Goal: Information Seeking & Learning: Learn about a topic

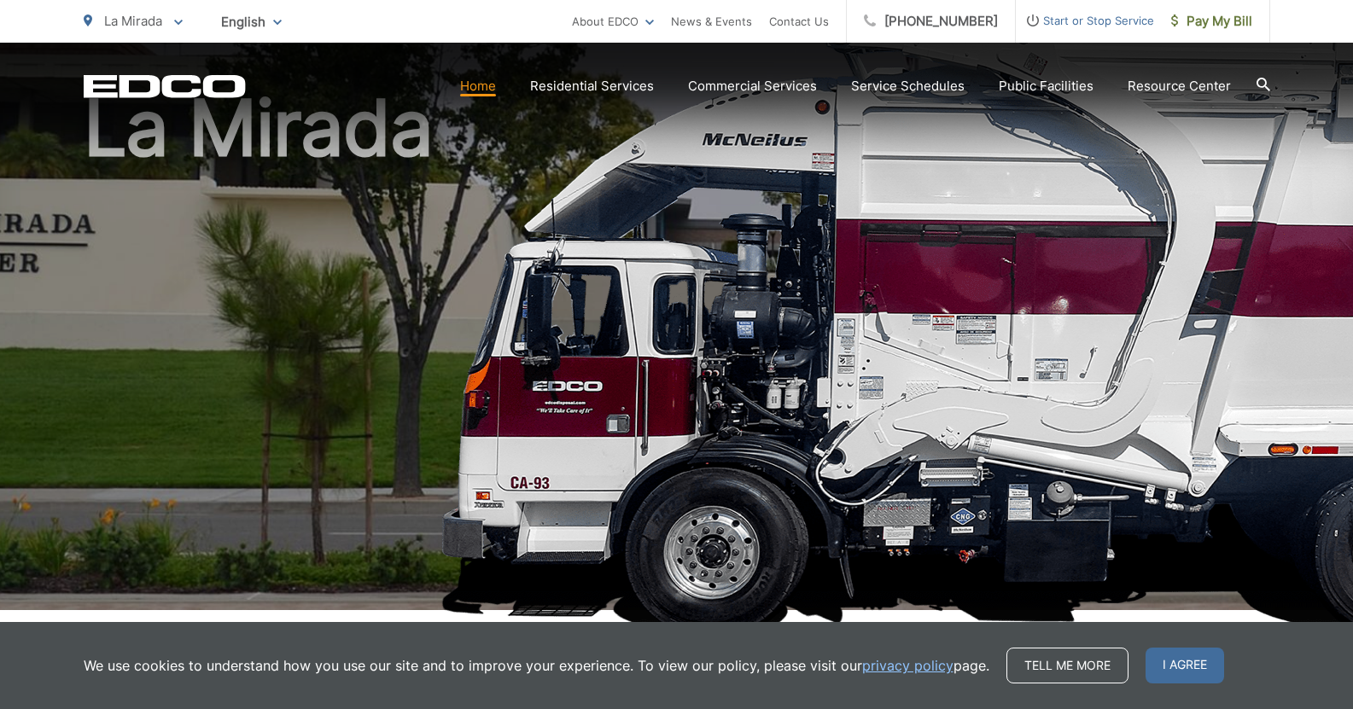
scroll to position [171, 0]
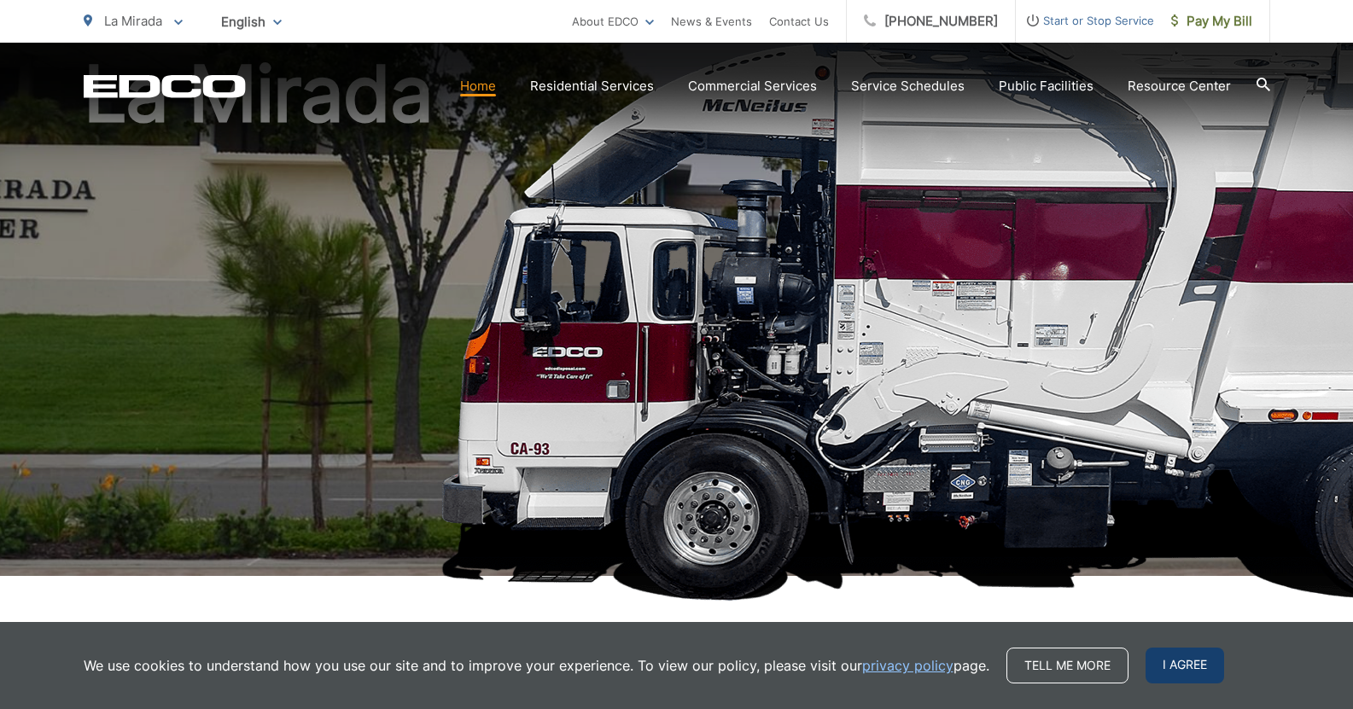
click at [1164, 660] on span "I agree" at bounding box center [1184, 666] width 79 height 36
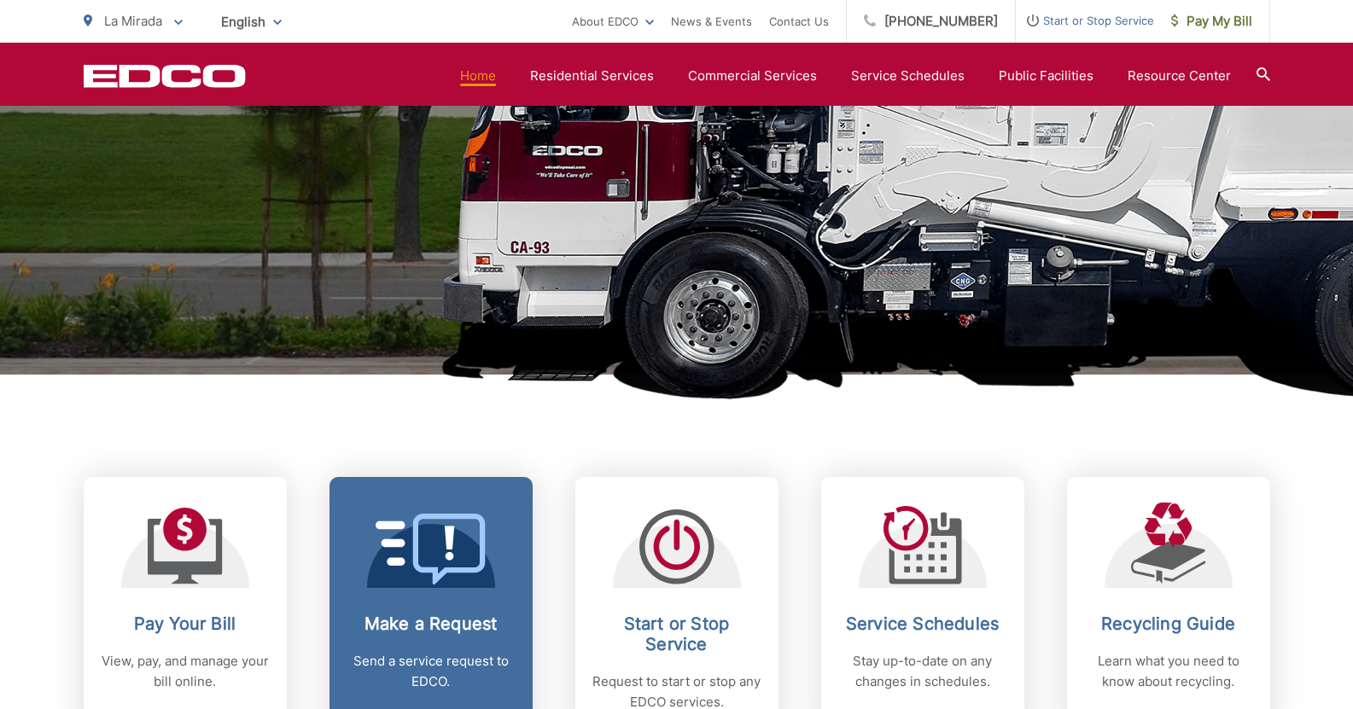
scroll to position [455, 0]
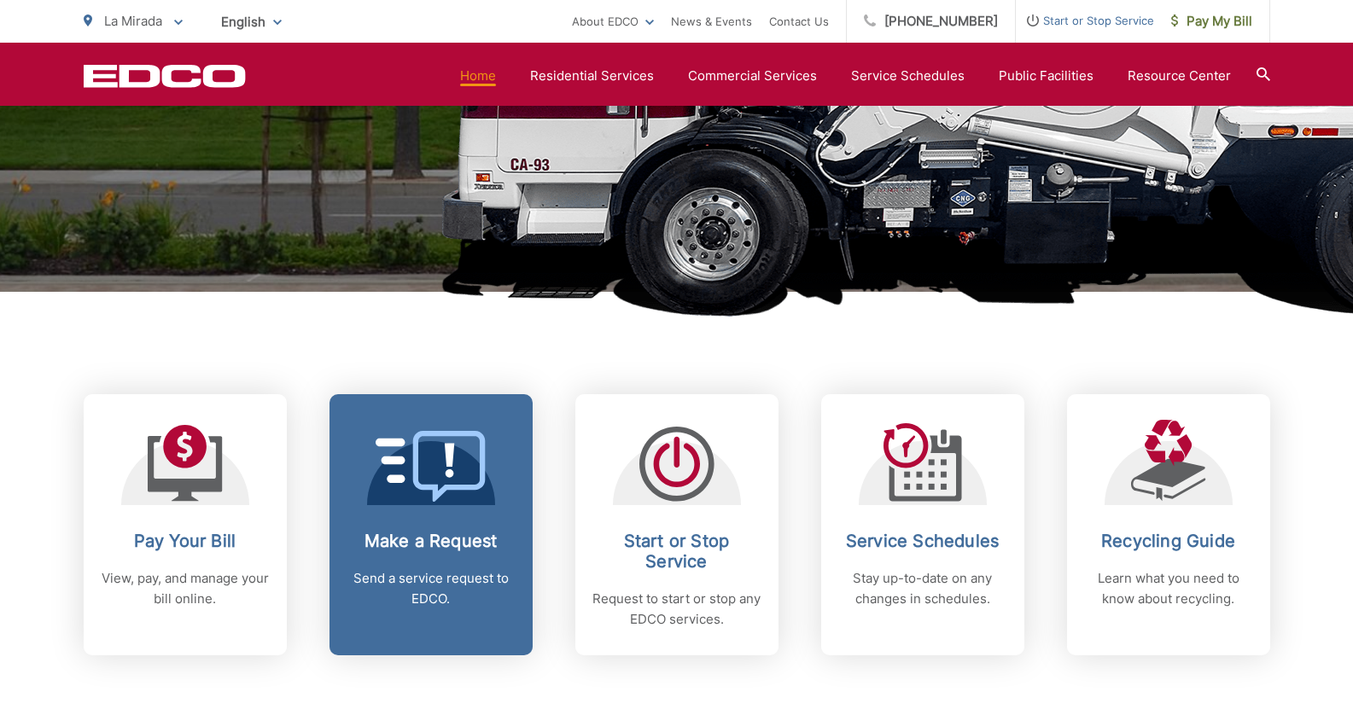
click at [457, 459] on icon at bounding box center [430, 466] width 111 height 71
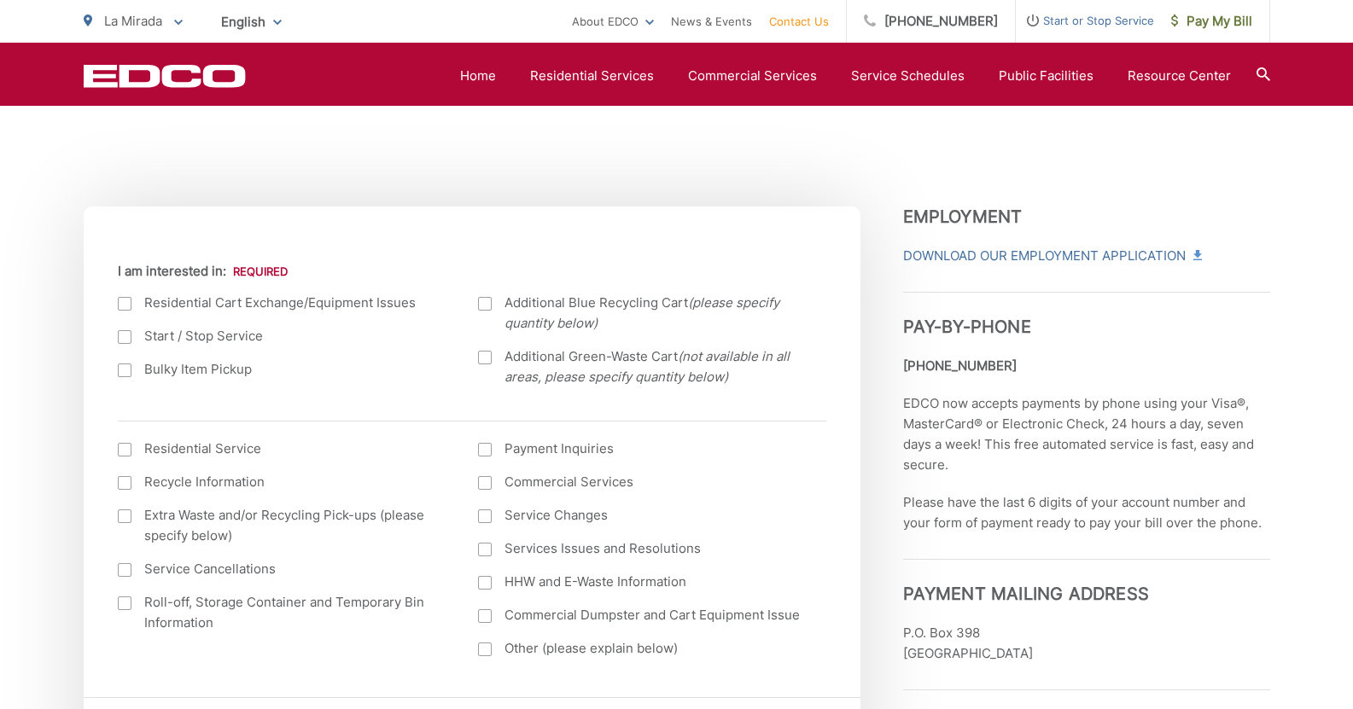
scroll to position [568, 0]
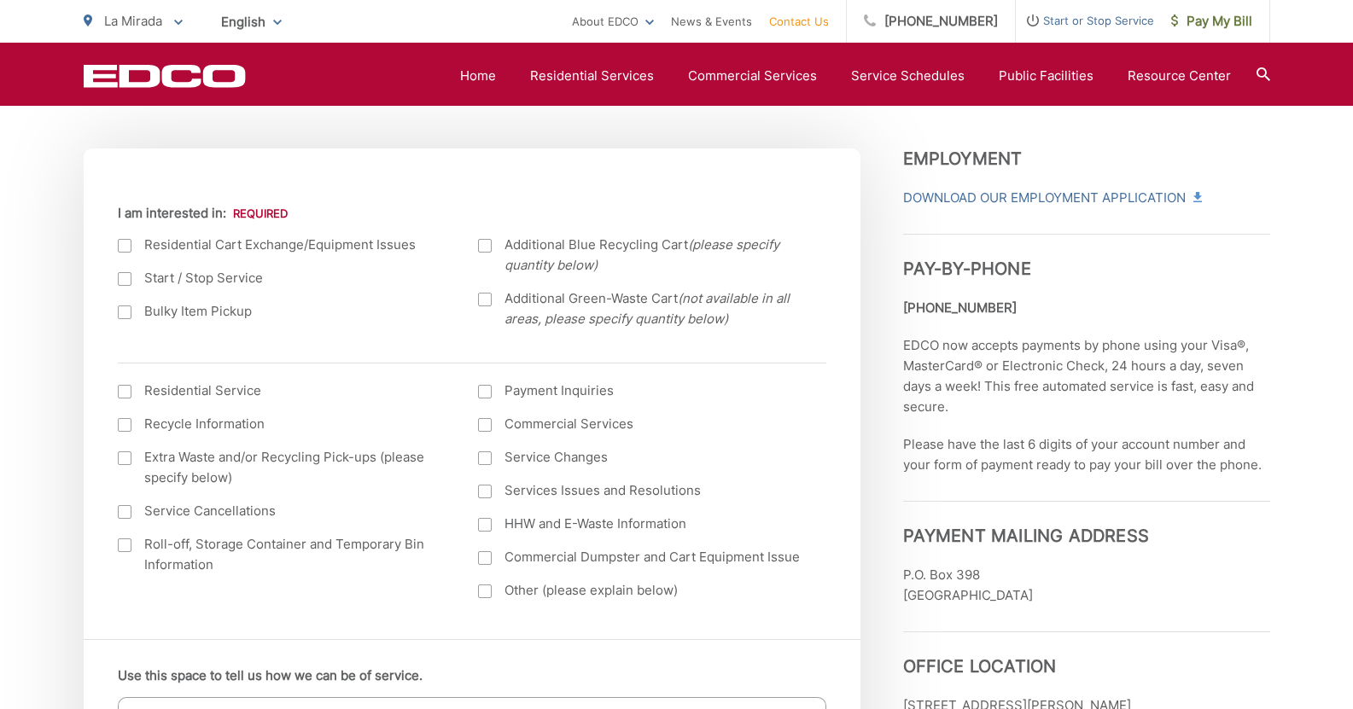
click at [125, 311] on div at bounding box center [125, 312] width 14 height 14
click at [0, 0] on input "Bulky Item Pickup" at bounding box center [0, 0] width 0 height 0
click at [486, 527] on div at bounding box center [485, 525] width 14 height 14
click at [0, 0] on input "HHW and E-Waste Information" at bounding box center [0, 0] width 0 height 0
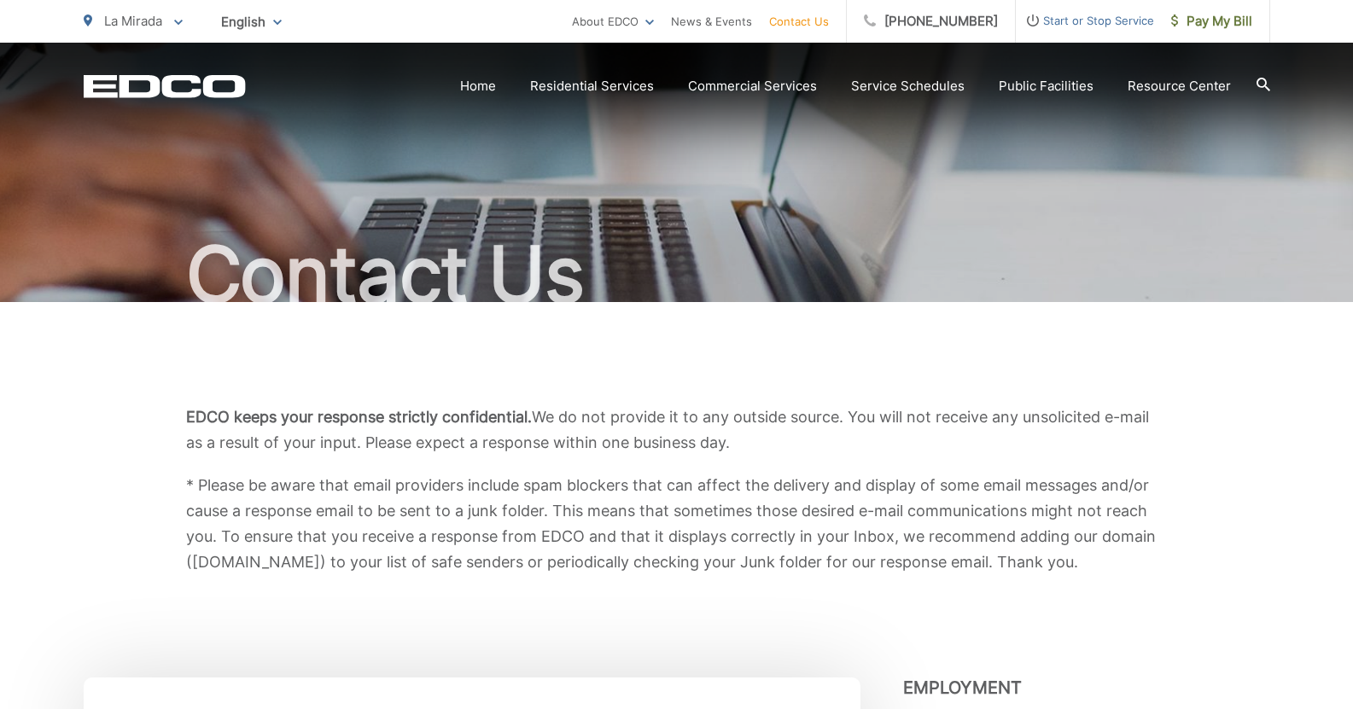
scroll to position [28, 0]
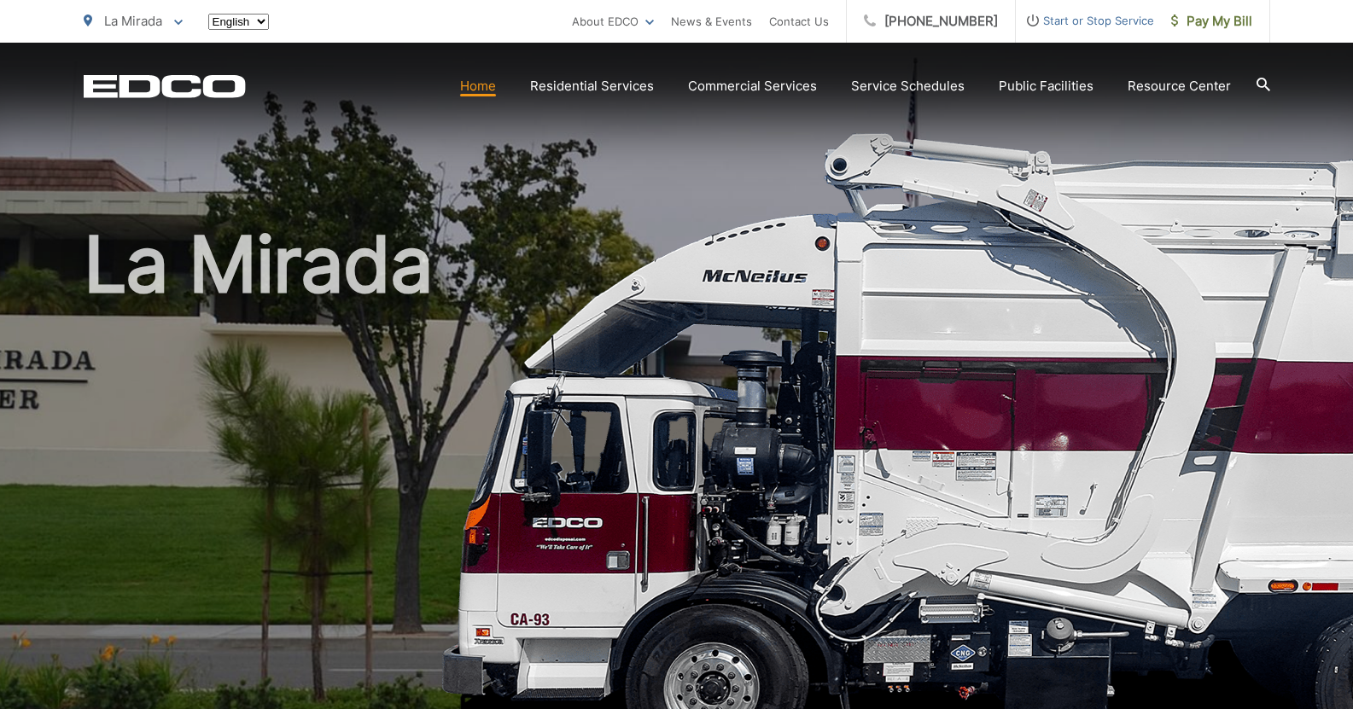
scroll to position [455, 0]
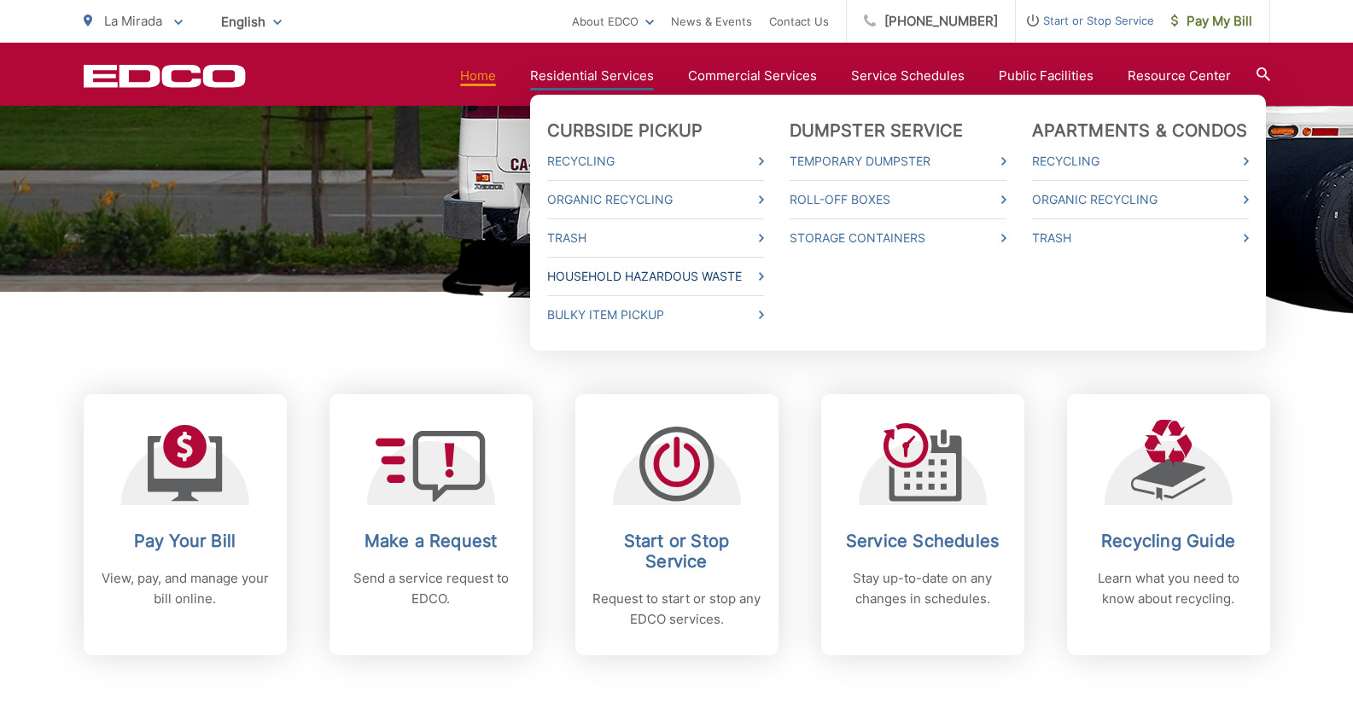
click at [657, 270] on link "Household Hazardous Waste" at bounding box center [655, 276] width 217 height 20
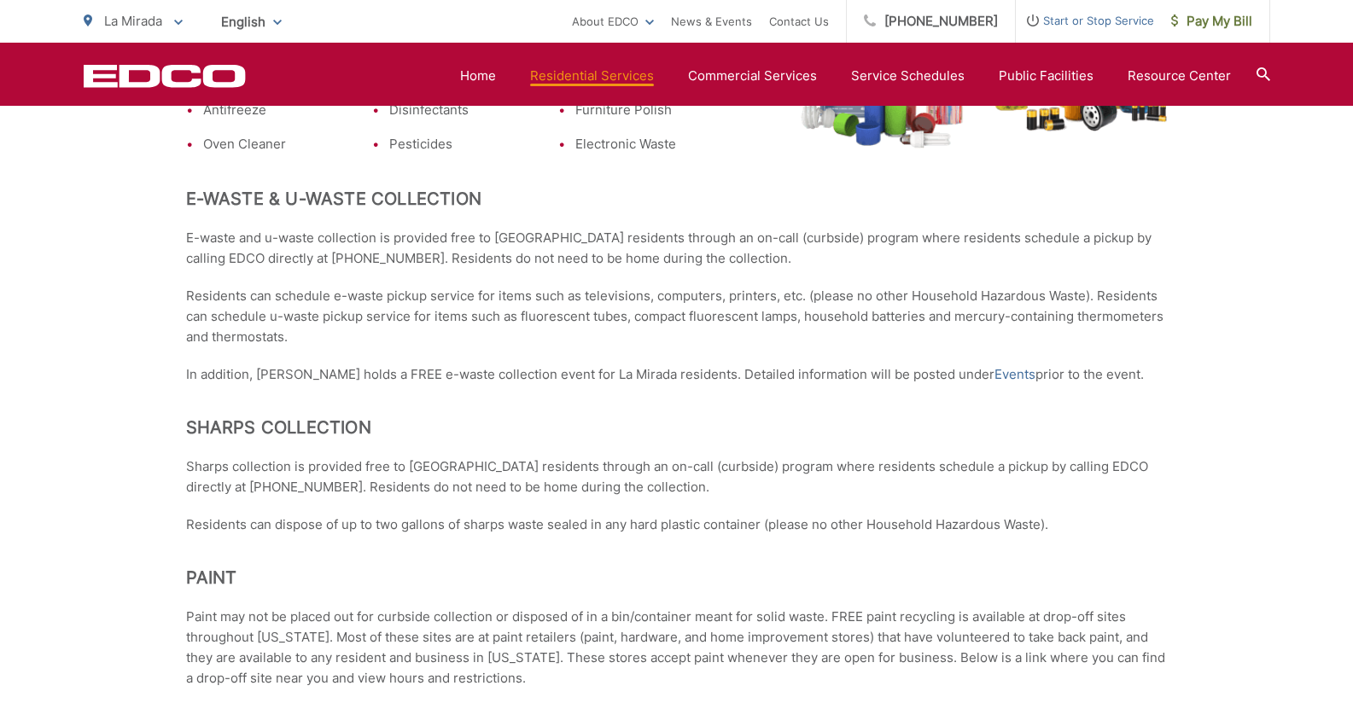
scroll to position [683, 0]
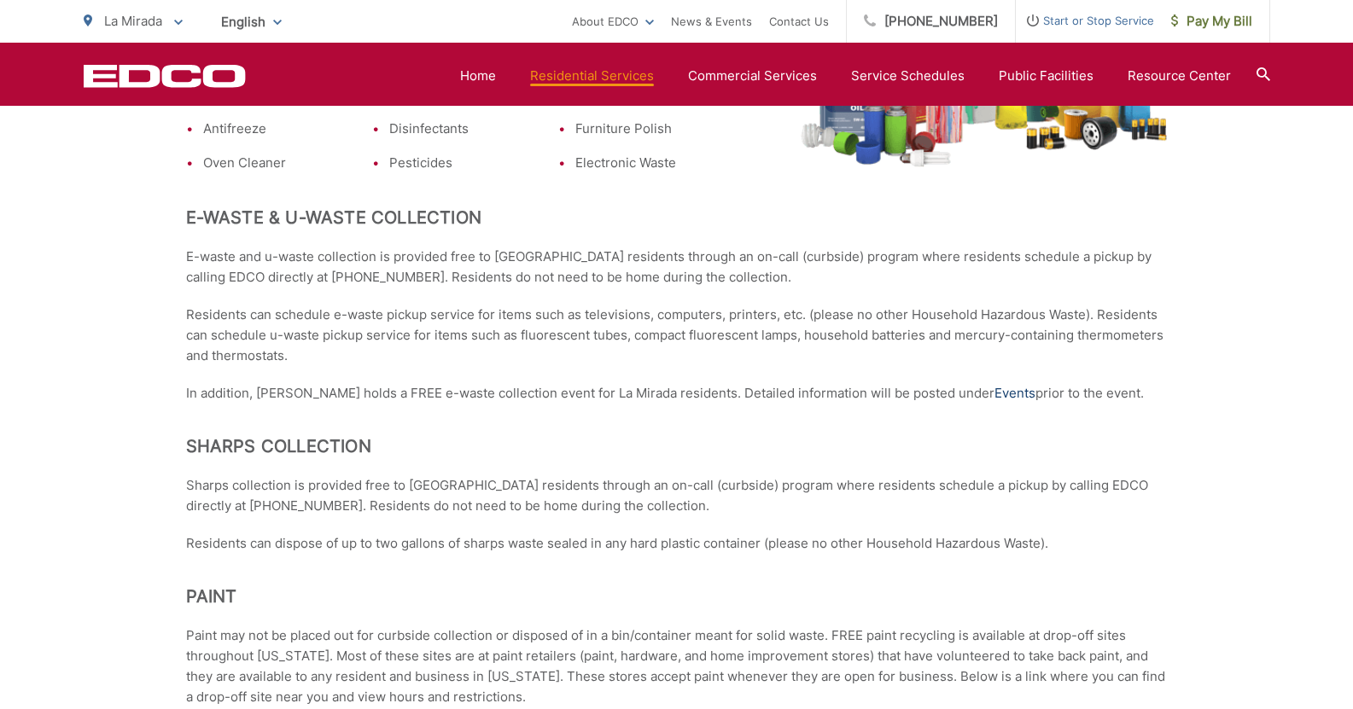
click at [994, 387] on link "Events" at bounding box center [1014, 393] width 41 height 20
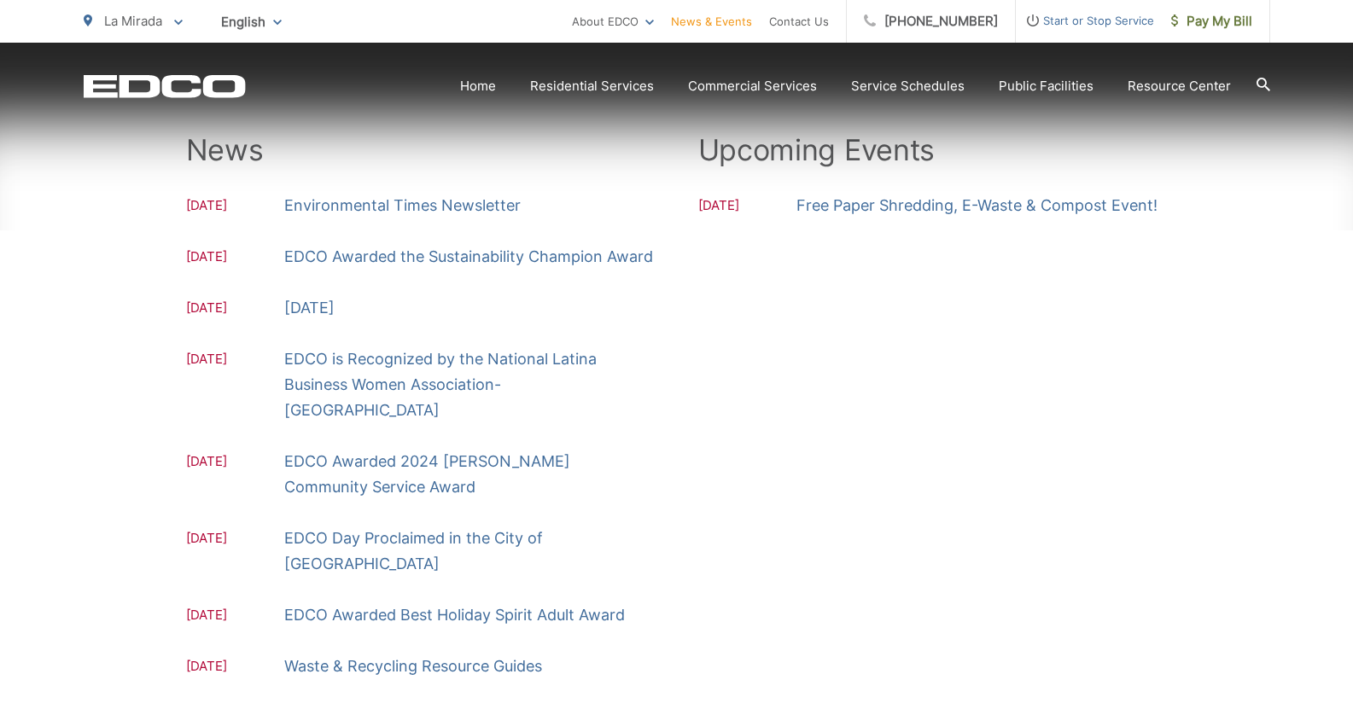
scroll to position [312, 0]
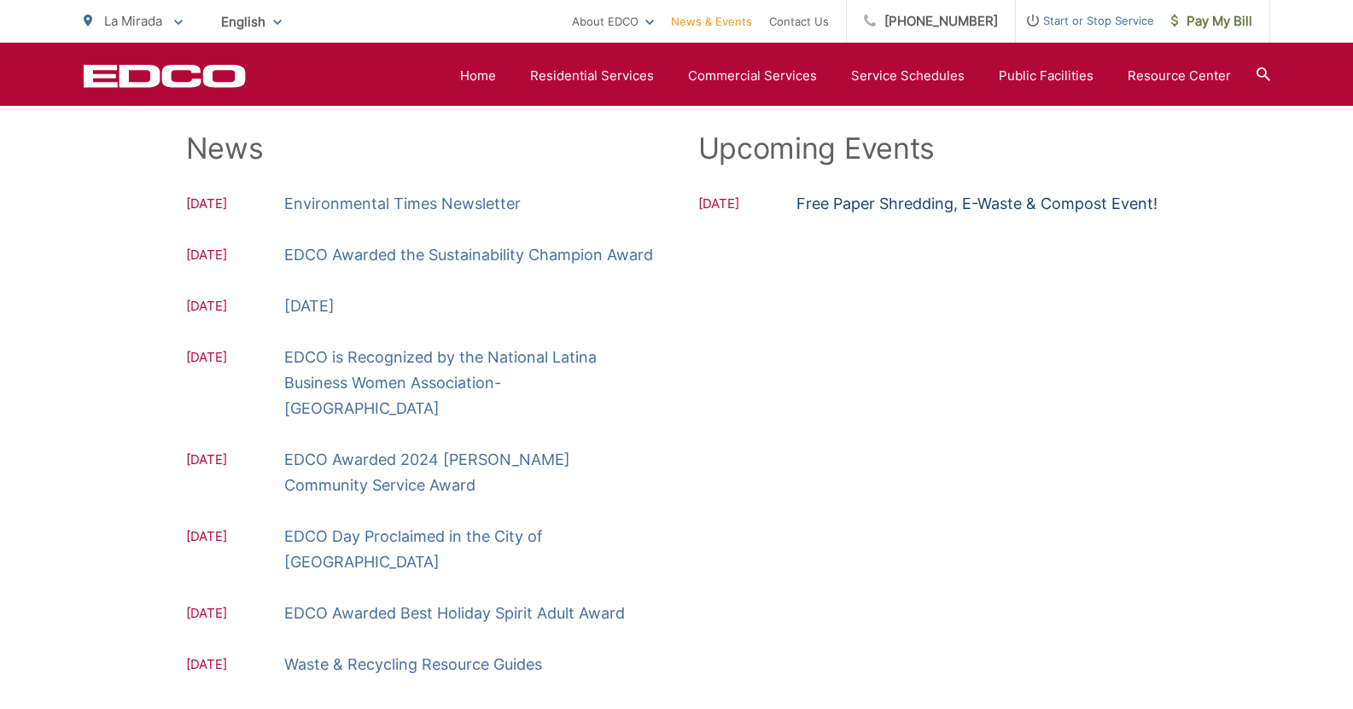
click at [904, 198] on link "Free Paper Shredding, E-Waste & Compost Event!" at bounding box center [976, 204] width 361 height 26
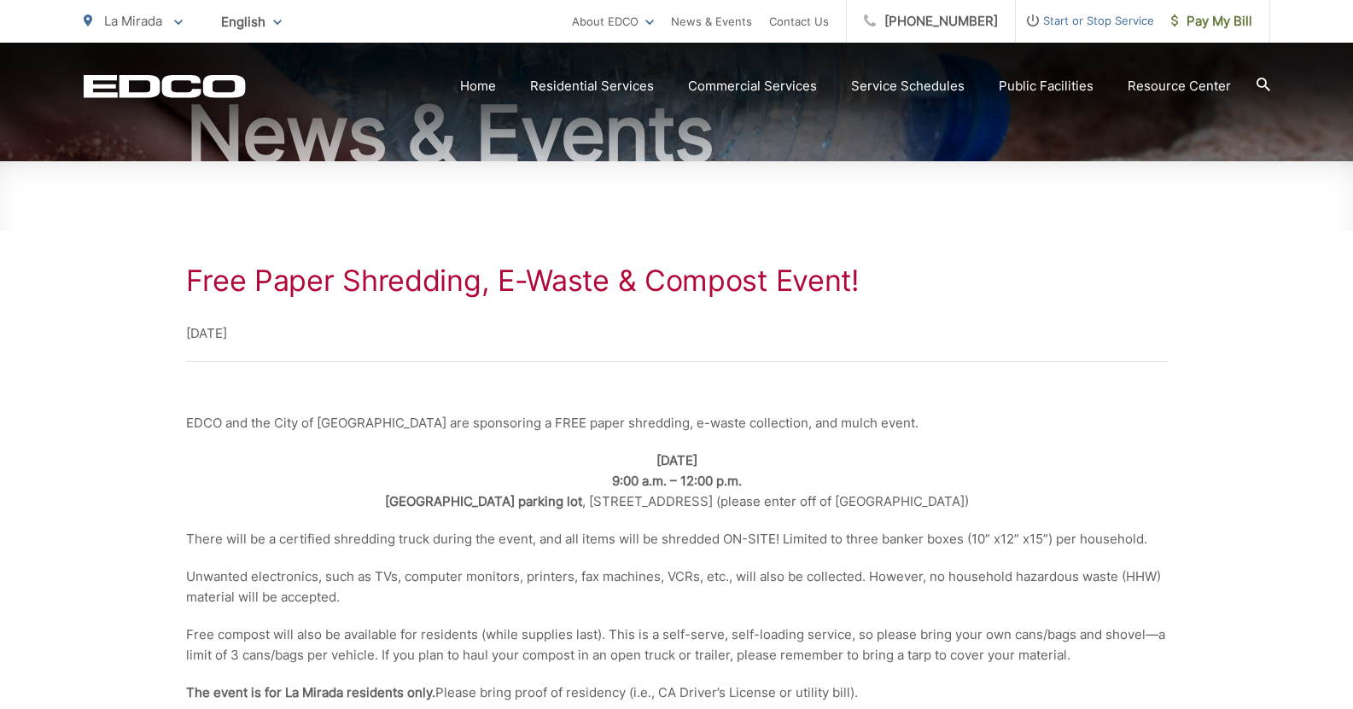
scroll to position [199, 0]
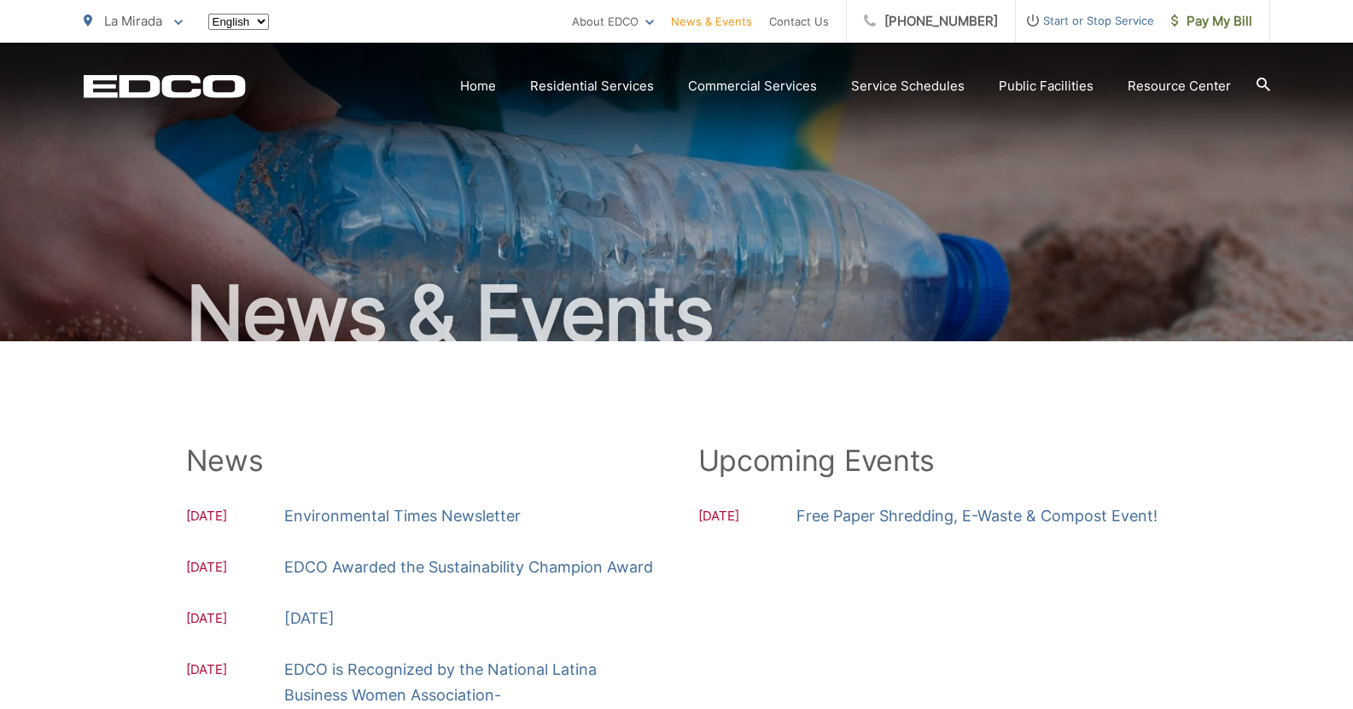
scroll to position [312, 0]
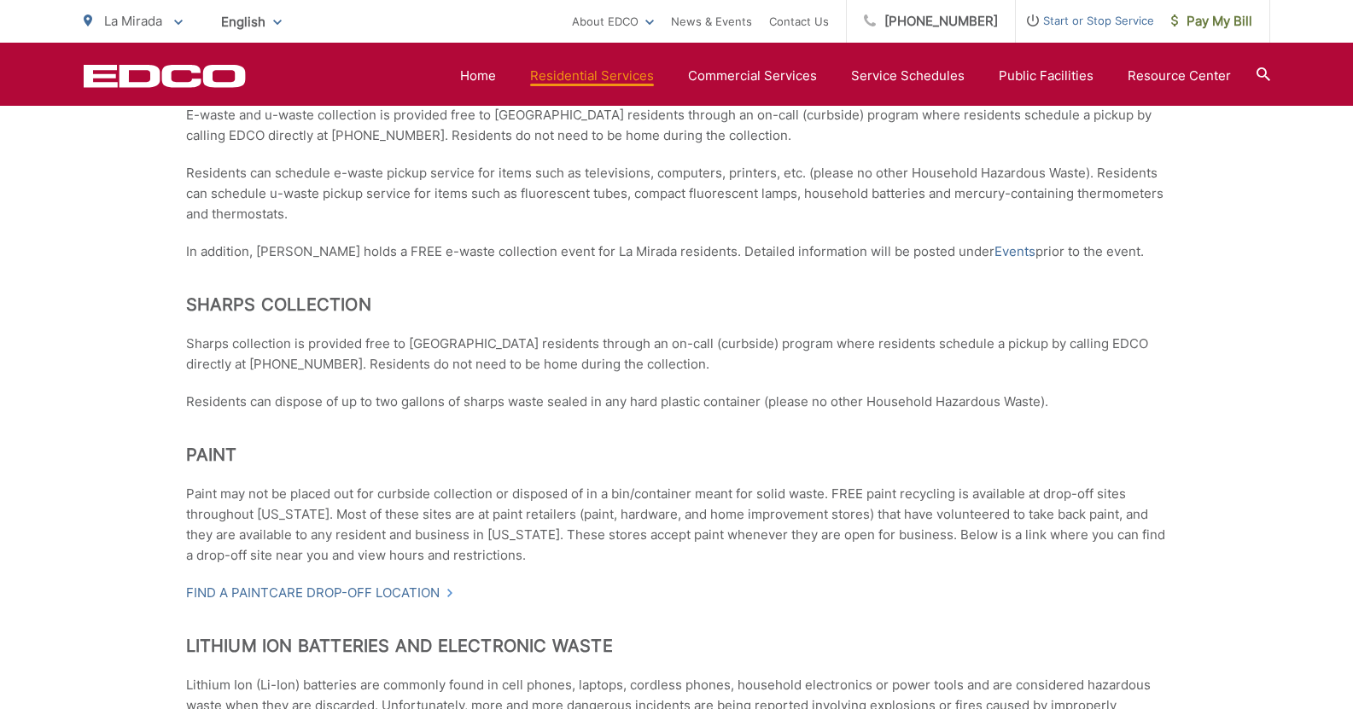
scroll to position [939, 0]
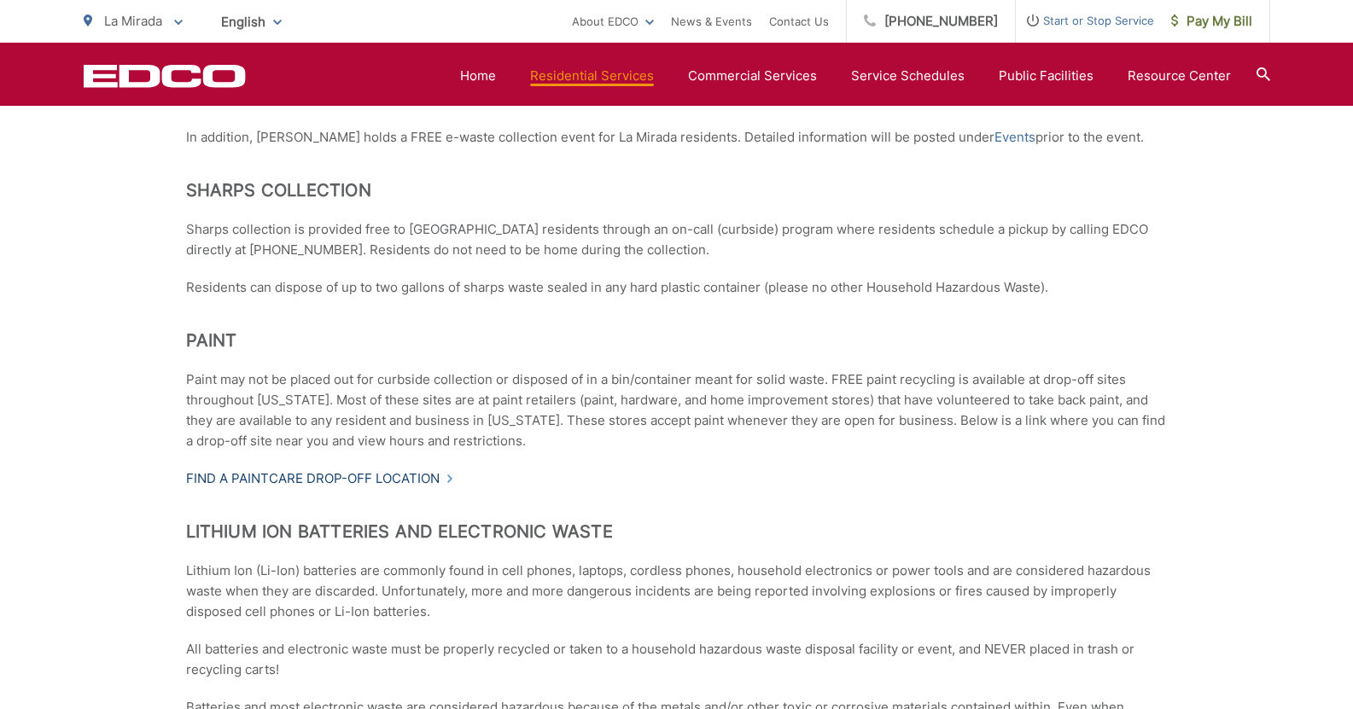
click at [352, 471] on link "Find a PaintCare drop-off location" at bounding box center [320, 478] width 268 height 20
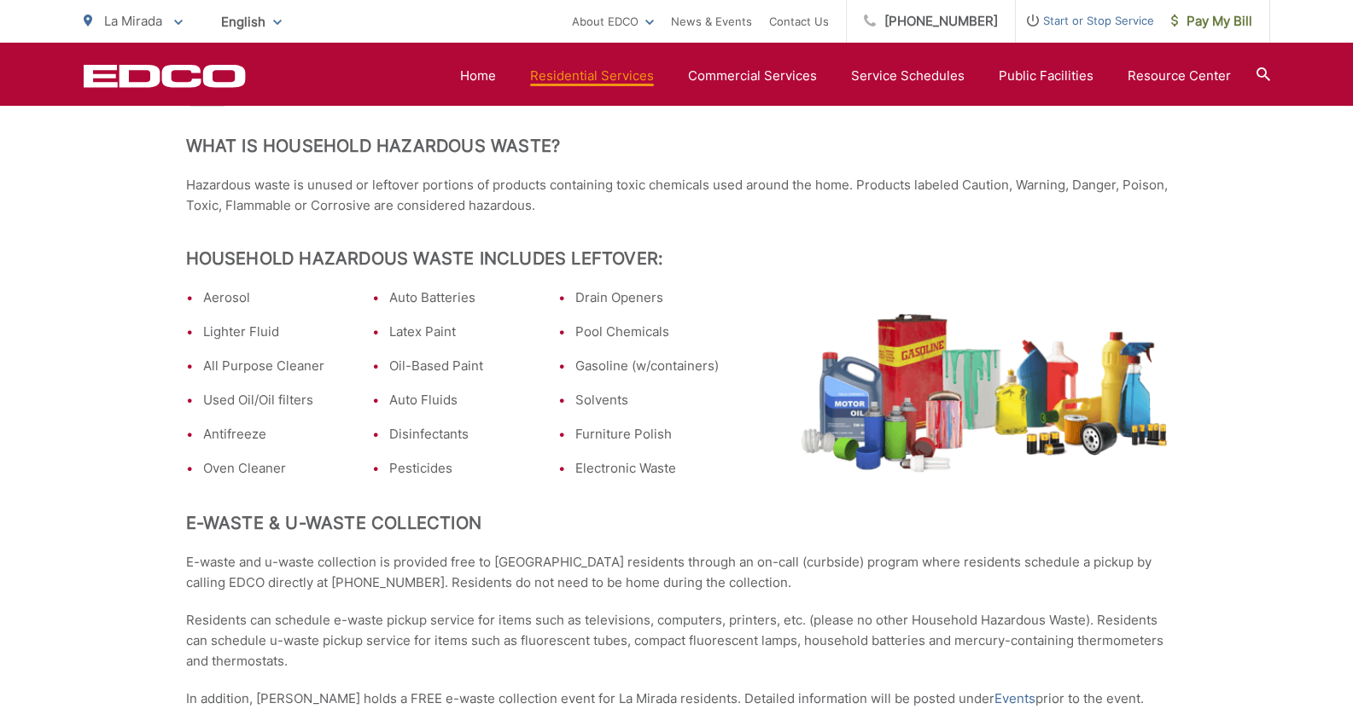
scroll to position [284, 0]
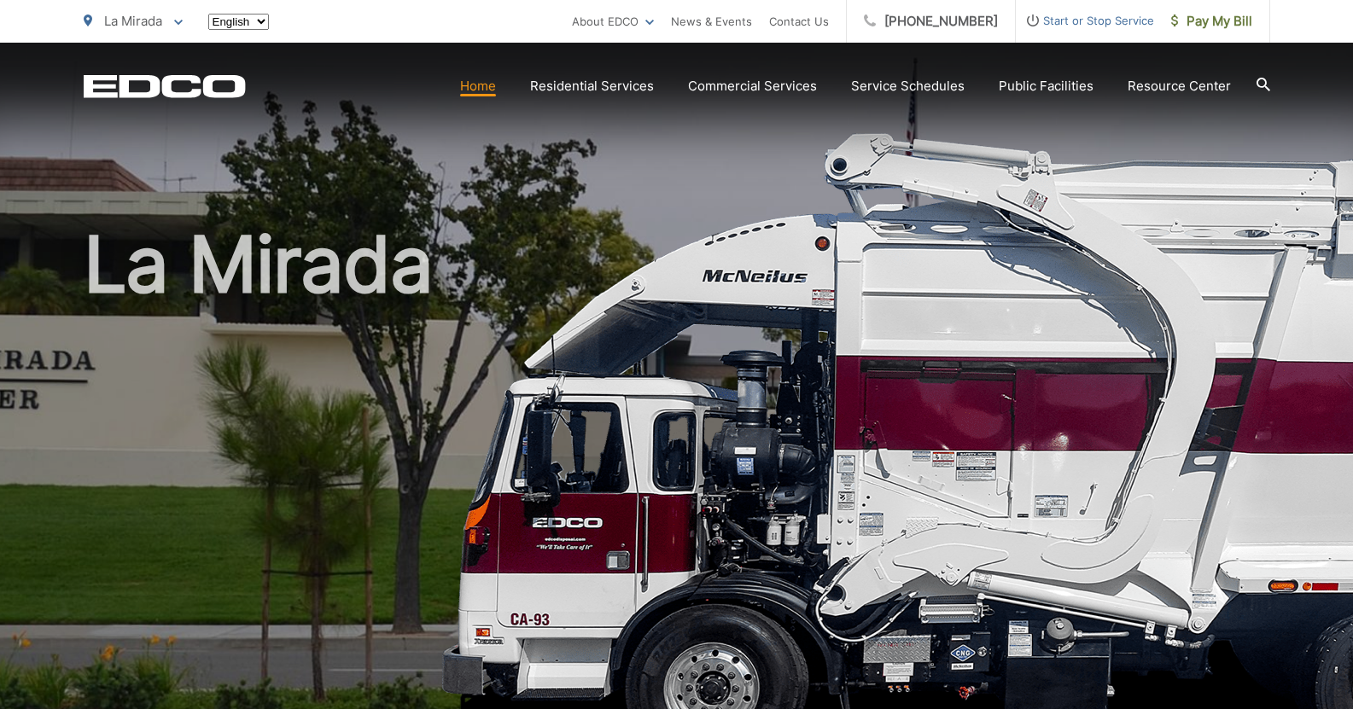
scroll to position [455, 0]
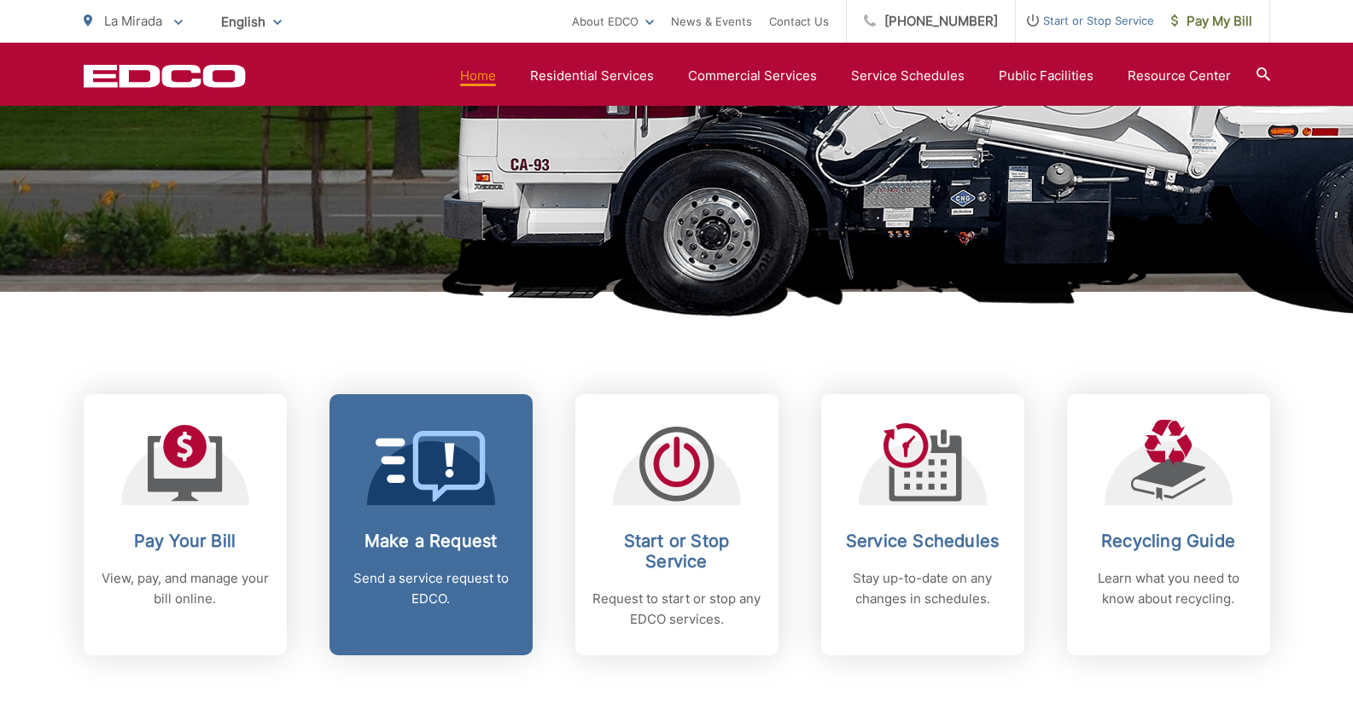
click at [443, 552] on div "Make a Request Send a service request to EDCO." at bounding box center [430, 570] width 169 height 79
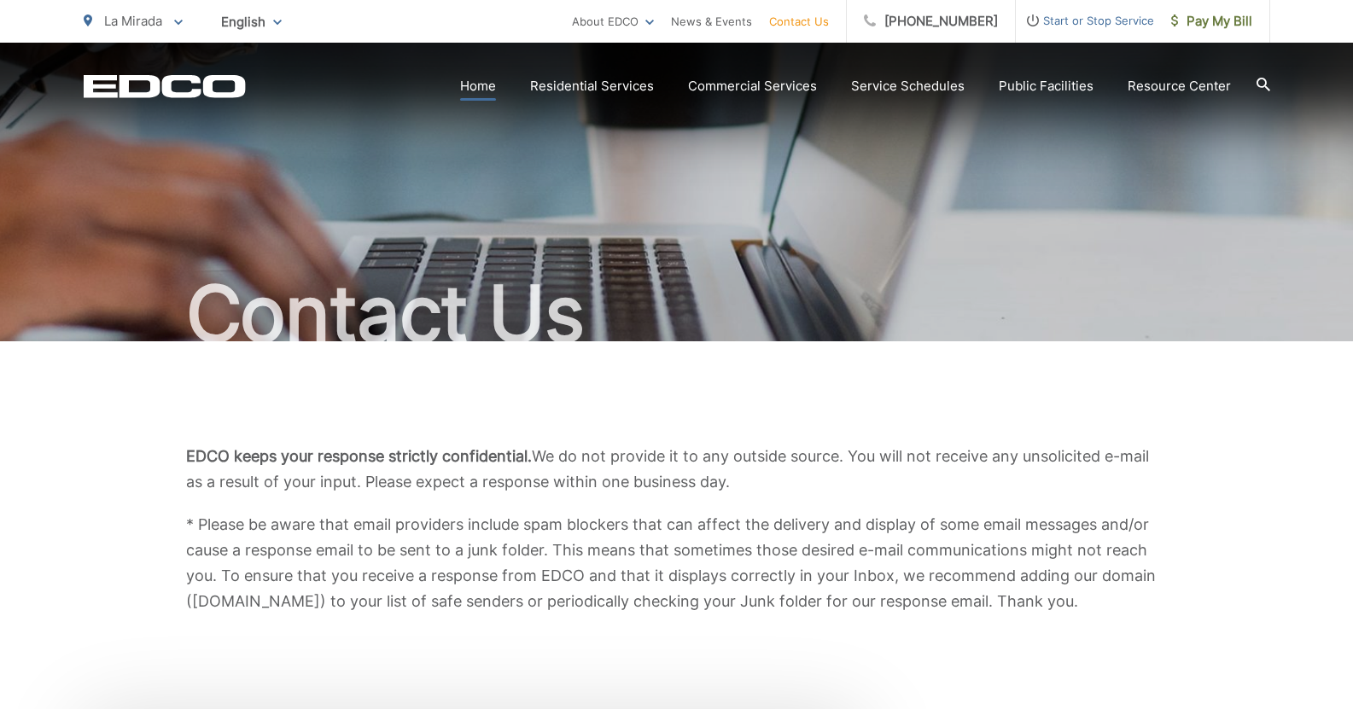
click at [486, 87] on link "Home" at bounding box center [478, 86] width 36 height 20
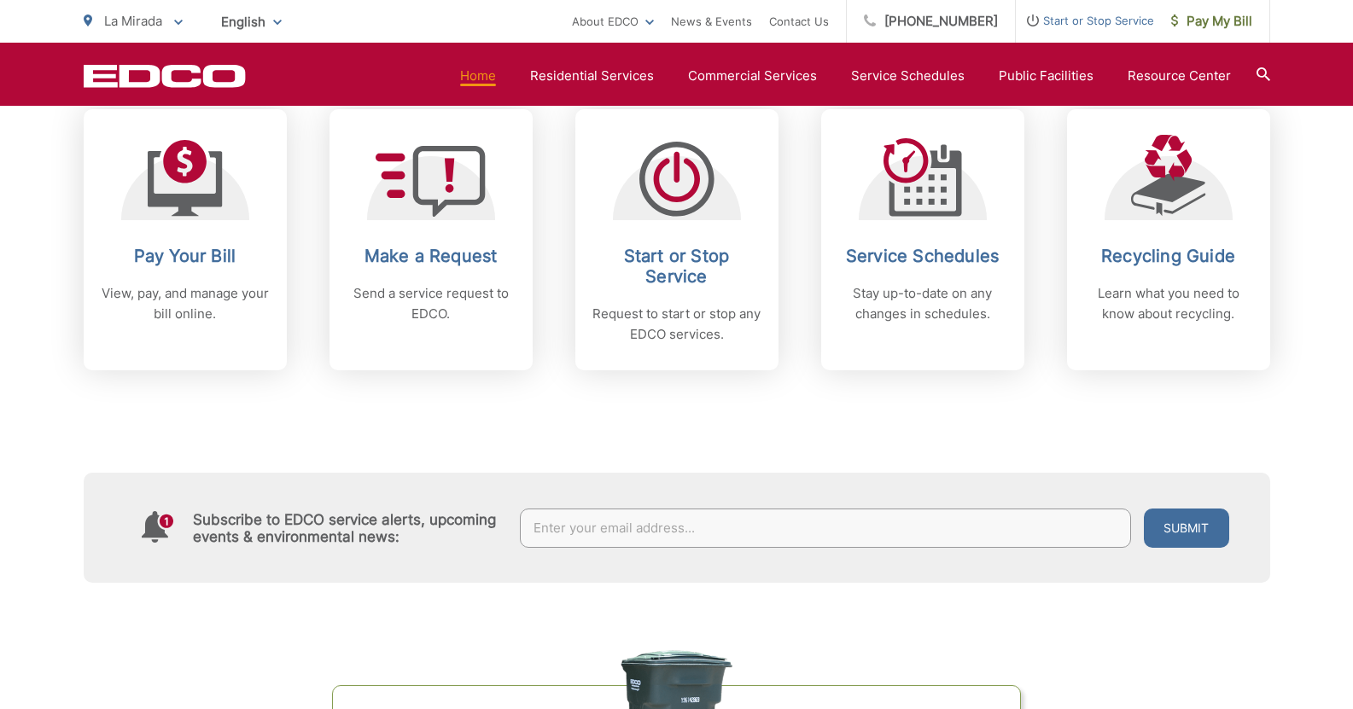
scroll to position [739, 0]
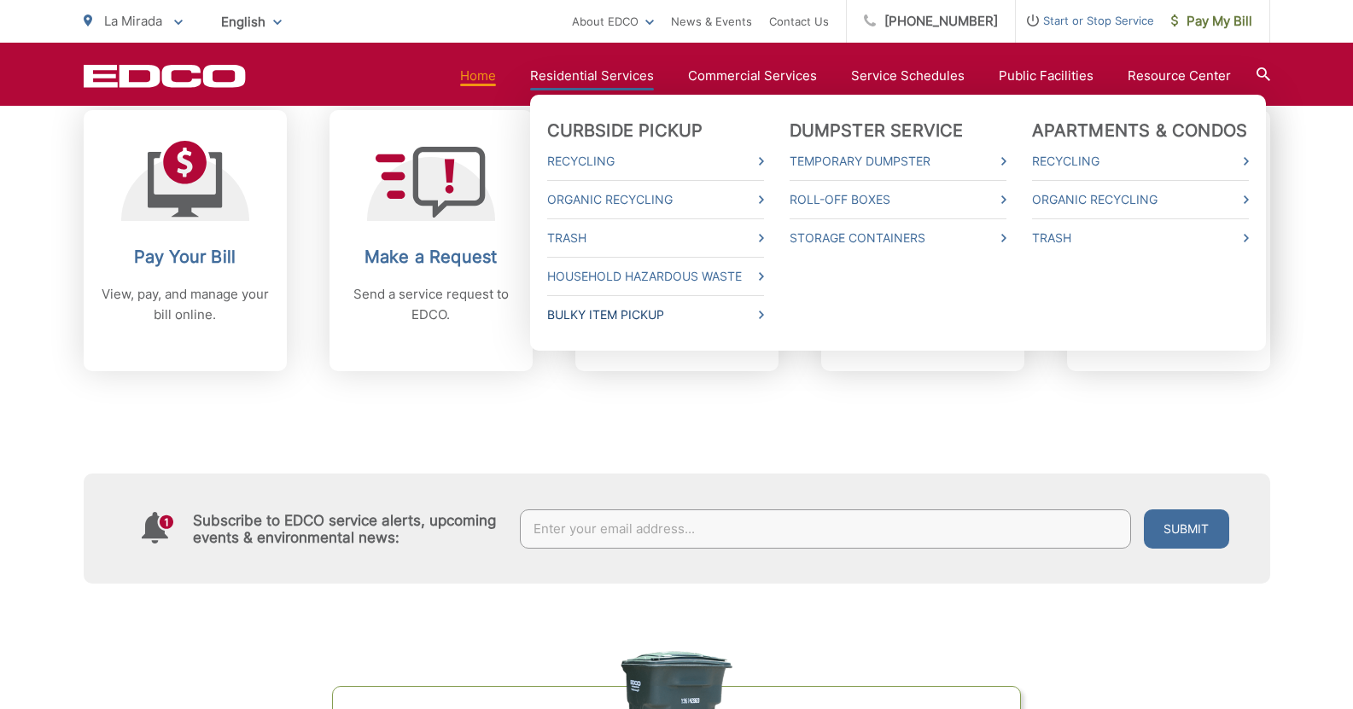
click at [629, 312] on link "Bulky Item Pickup" at bounding box center [655, 315] width 217 height 20
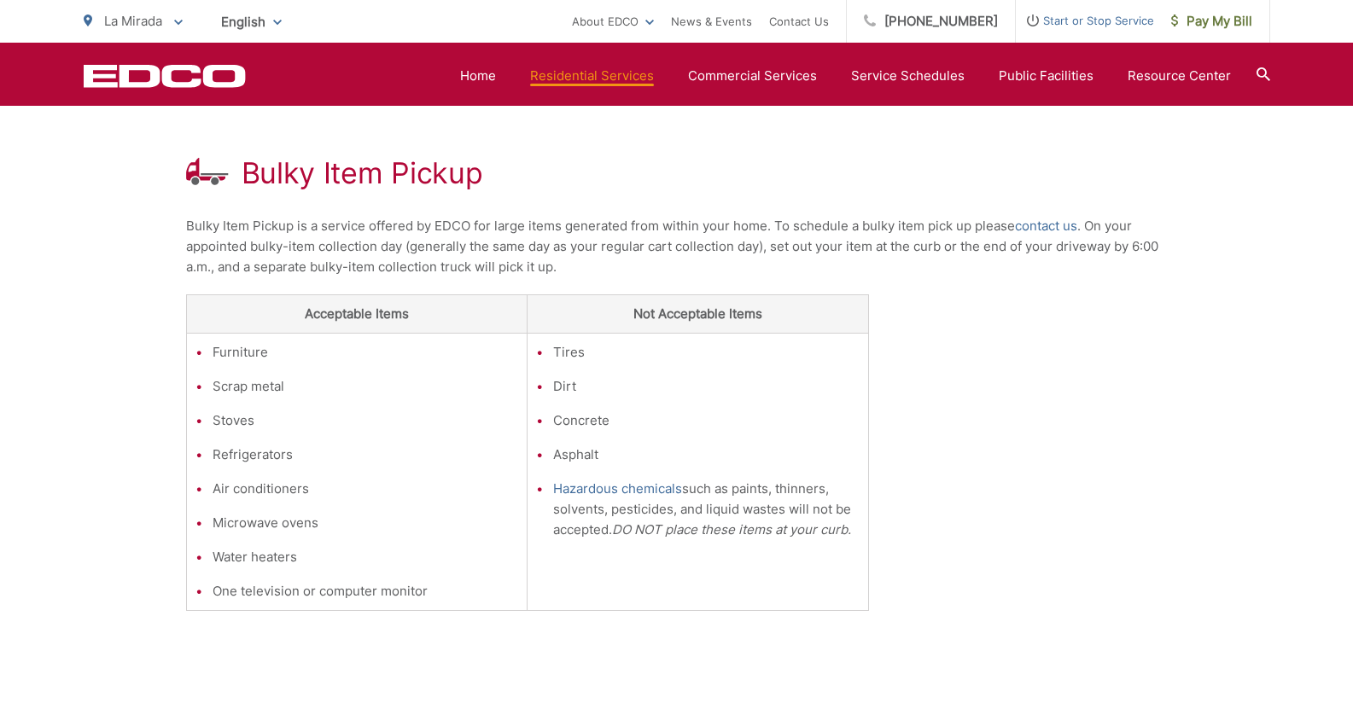
scroll to position [284, 0]
click at [1052, 229] on link "contact us" at bounding box center [1046, 229] width 62 height 20
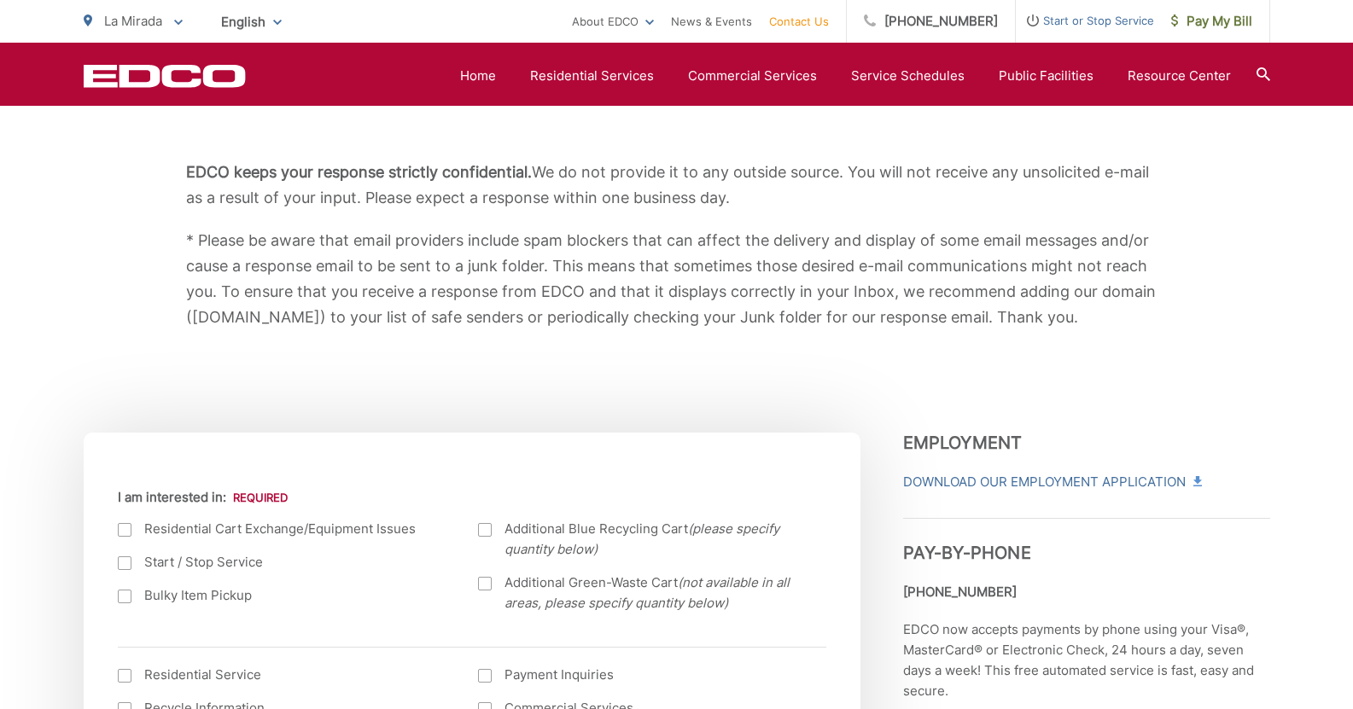
scroll to position [341, 0]
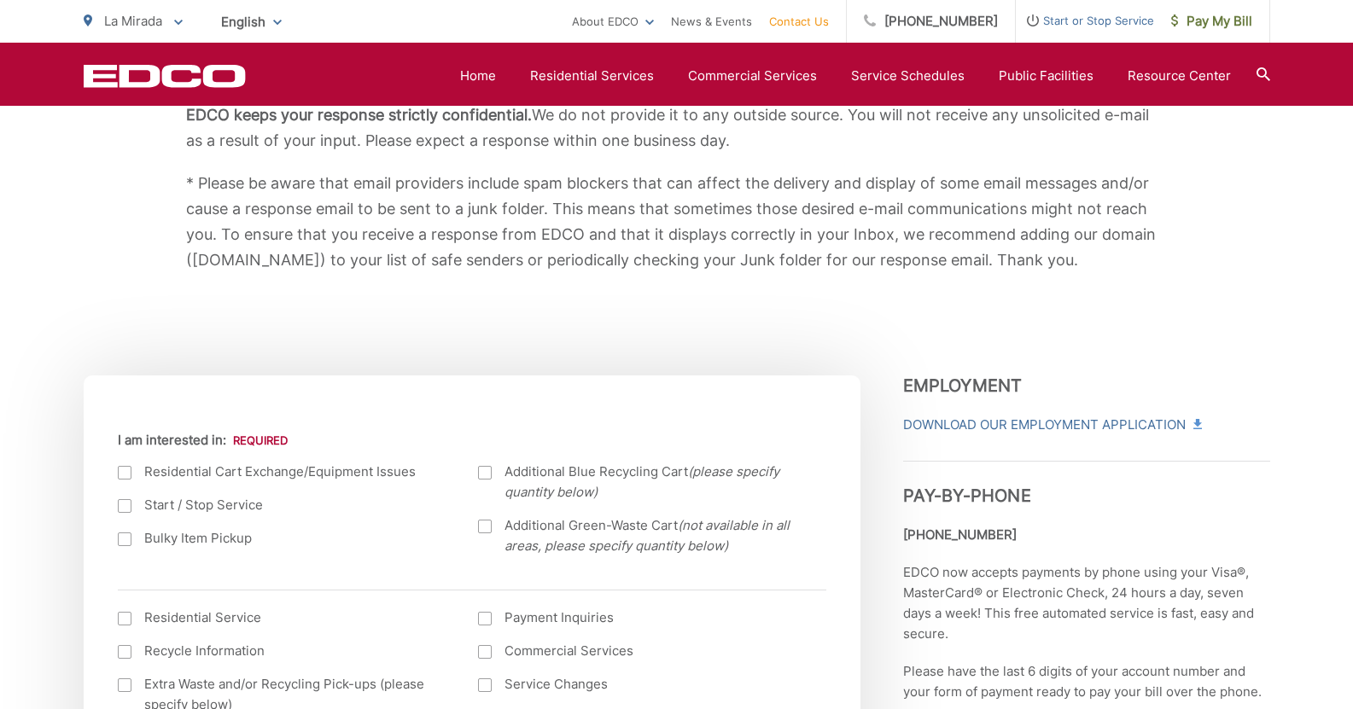
click at [121, 541] on div at bounding box center [125, 539] width 14 height 14
click at [0, 0] on input "Bulky Item Pickup" at bounding box center [0, 0] width 0 height 0
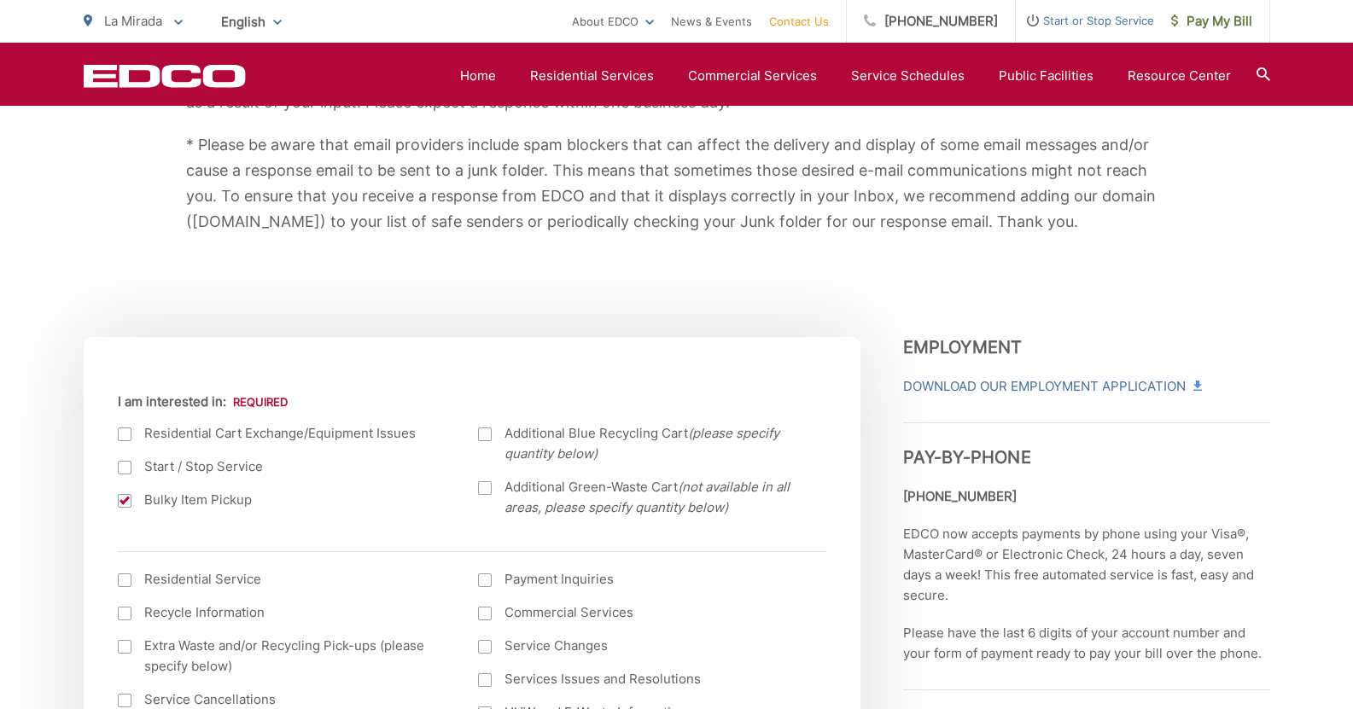
scroll to position [370, 0]
